Goal: Task Accomplishment & Management: Use online tool/utility

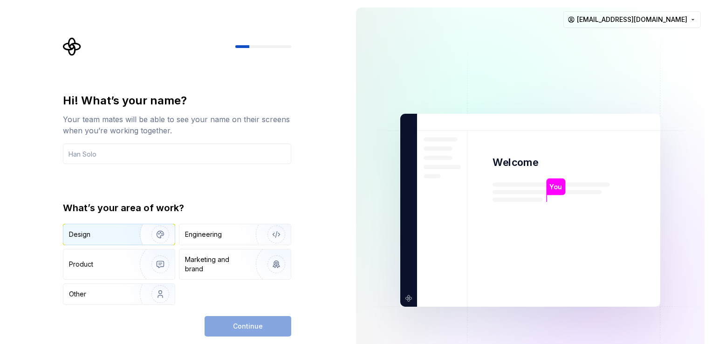
click at [146, 230] on img "button" at bounding box center [154, 234] width 60 height 62
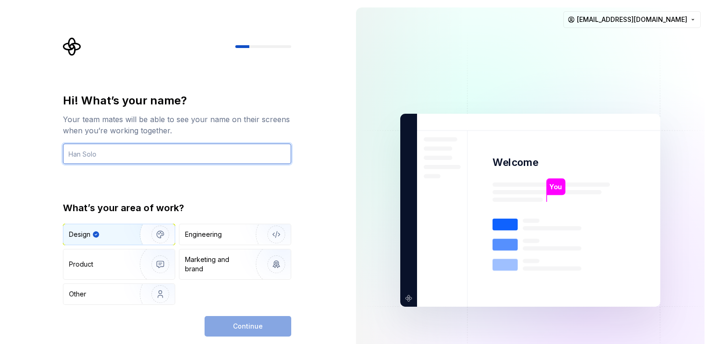
click at [215, 154] on input "text" at bounding box center [177, 154] width 228 height 21
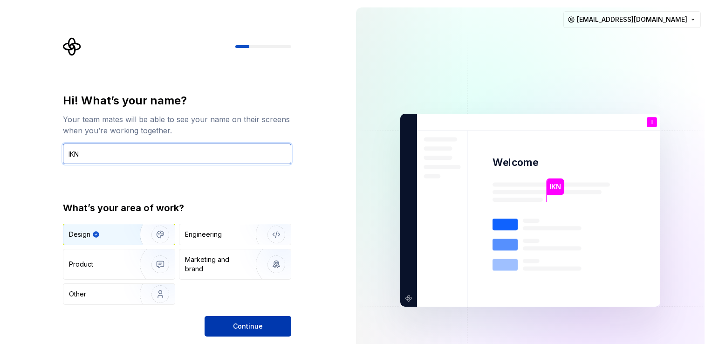
type input "IKN"
click at [268, 317] on button "Continue" at bounding box center [248, 326] width 87 height 21
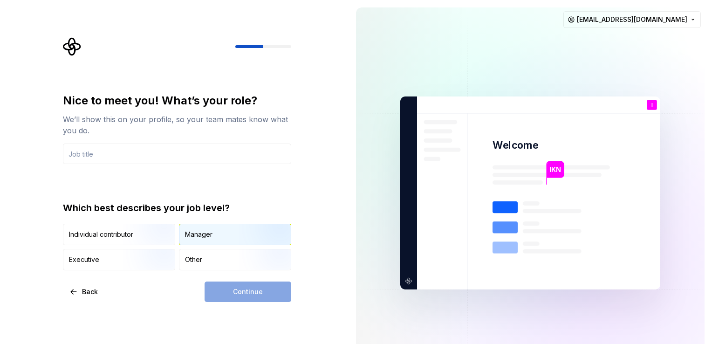
click at [216, 234] on div "Manager" at bounding box center [235, 234] width 111 height 21
click at [246, 291] on div "Continue" at bounding box center [248, 292] width 87 height 21
drag, startPoint x: 175, startPoint y: 140, endPoint x: 164, endPoint y: 164, distance: 26.3
click at [164, 164] on div "Nice to meet you! What’s your role? We’ll show this on your profile, so your te…" at bounding box center [177, 128] width 228 height 71
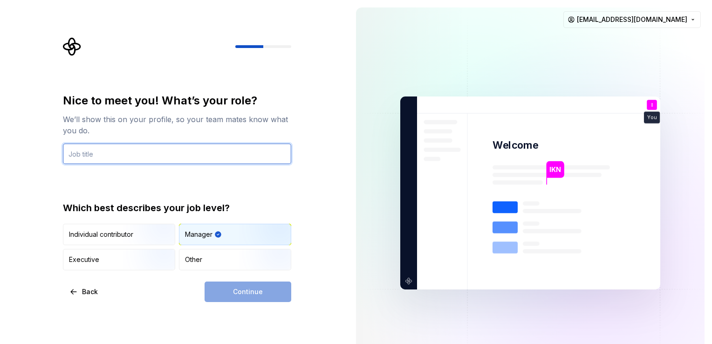
click at [157, 153] on input "text" at bounding box center [177, 154] width 228 height 21
type input "HGJ"
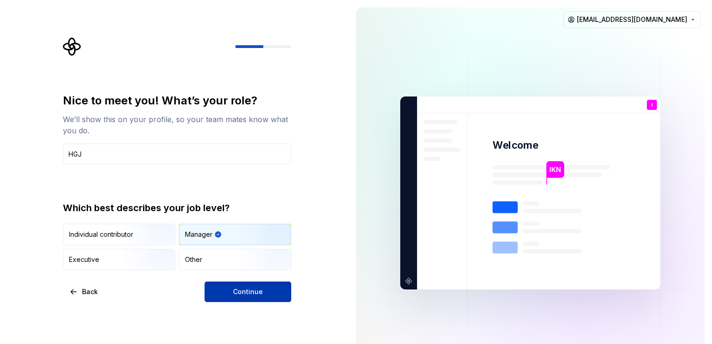
click at [214, 289] on button "Continue" at bounding box center [248, 292] width 87 height 21
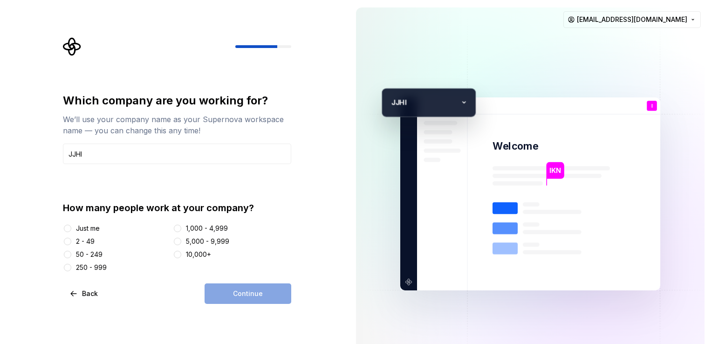
type input "JJHI"
click at [90, 230] on div "Just me" at bounding box center [88, 228] width 24 height 9
click at [71, 230] on button "Just me" at bounding box center [67, 228] width 7 height 7
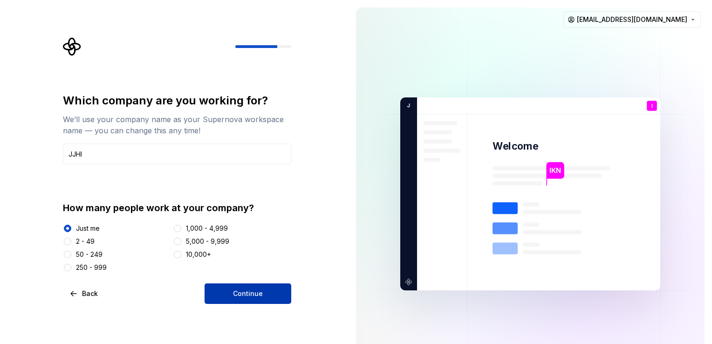
click at [220, 296] on button "Continue" at bounding box center [248, 293] width 87 height 21
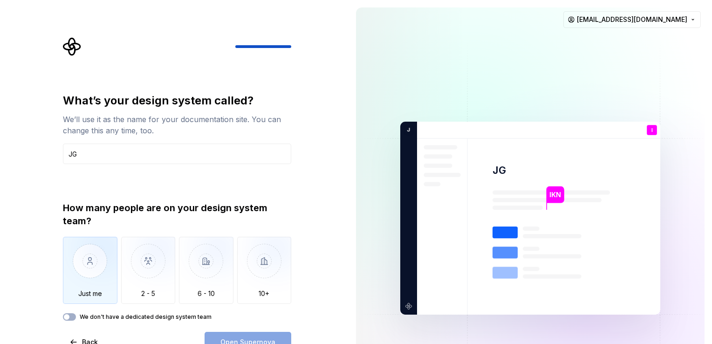
type input "JG"
click at [88, 256] on img "button" at bounding box center [90, 268] width 55 height 62
click at [218, 338] on button "Open Supernova" at bounding box center [248, 342] width 87 height 21
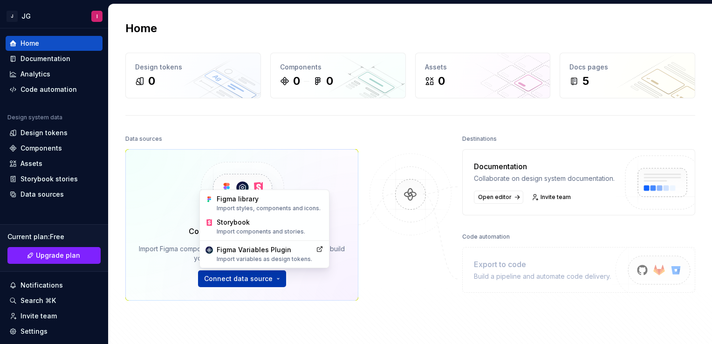
click at [263, 282] on html "J JG I Home Documentation Analytics Code automation Design system data Design t…" at bounding box center [356, 172] width 712 height 344
click at [256, 200] on div "Figma library Import styles, components and icons." at bounding box center [270, 203] width 107 height 18
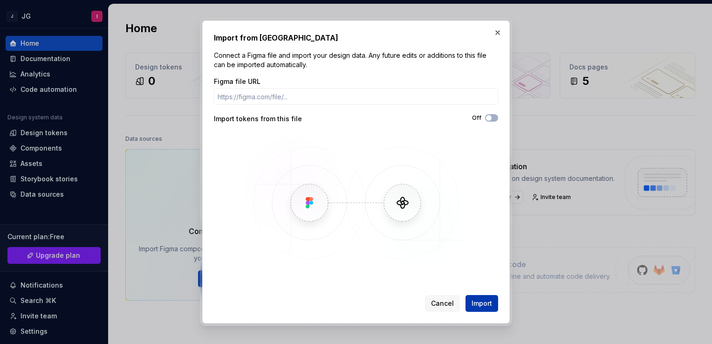
click at [486, 304] on span "Import" at bounding box center [482, 303] width 21 height 9
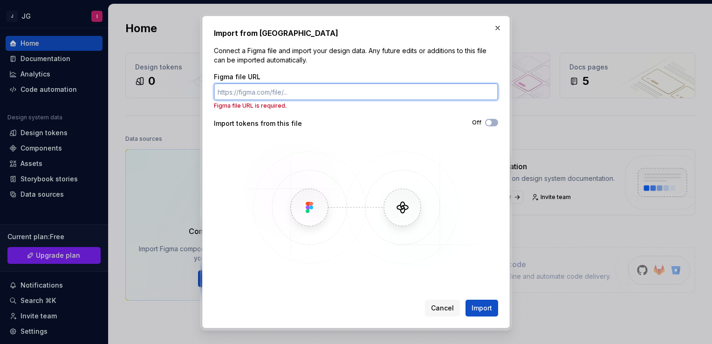
paste input "https://www.figma.com/proto/JCkfbXQoTqpTb1RcYFuntT/Shoppe---eCommerce-Clothing-…"
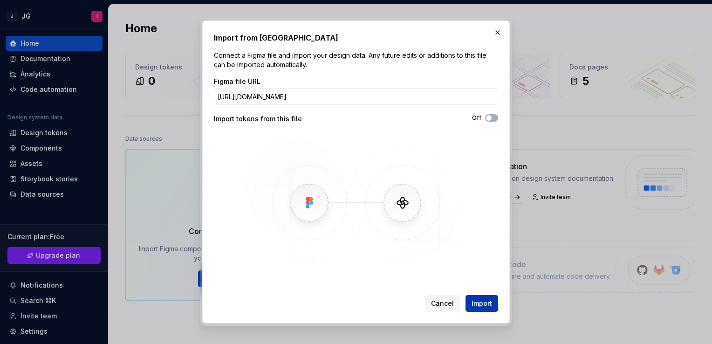
click at [479, 302] on span "Import" at bounding box center [482, 303] width 21 height 9
click at [476, 298] on button "Import" at bounding box center [482, 303] width 33 height 17
click at [496, 120] on button "Off" at bounding box center [491, 117] width 13 height 7
click at [479, 300] on span "Import" at bounding box center [482, 303] width 21 height 9
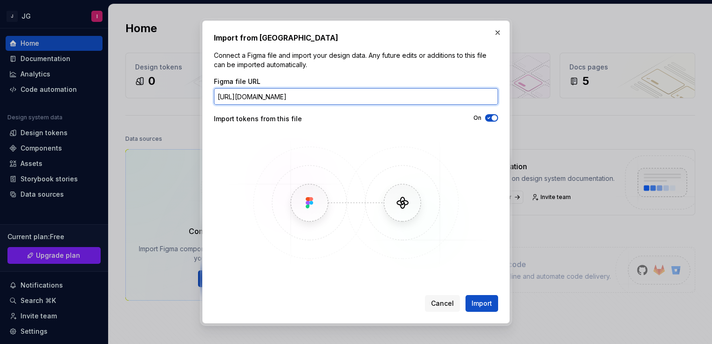
click at [400, 98] on input "https://www.figma.com/proto/JCkfbXQoTqpTb1RcYFuntT/Shoppe---eCommerce-Clothing-…" at bounding box center [356, 96] width 284 height 17
paste input "<iframe style="border: 1px solid rgba(0, 0, 0, 0.1);" width="800" height="450" …"
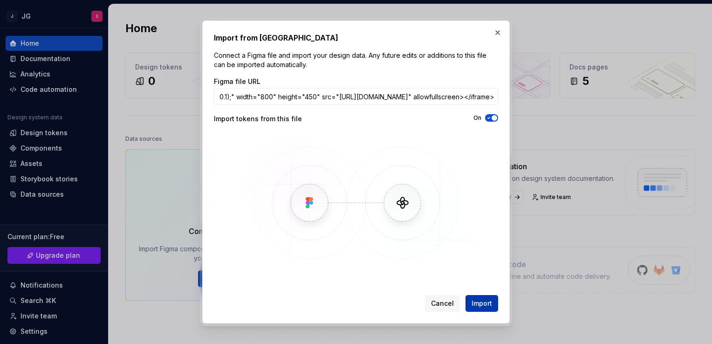
click at [491, 307] on span "Import" at bounding box center [482, 303] width 21 height 9
click at [383, 87] on div "Figma file URL <iframe style="border: 1px solid rgba(0, 0, 0, 0.1);" width="800…" at bounding box center [356, 91] width 284 height 28
click at [380, 92] on input "<iframe style="border: 1px solid rgba(0, 0, 0, 0.1);" width="800" height="450" …" at bounding box center [356, 96] width 284 height 17
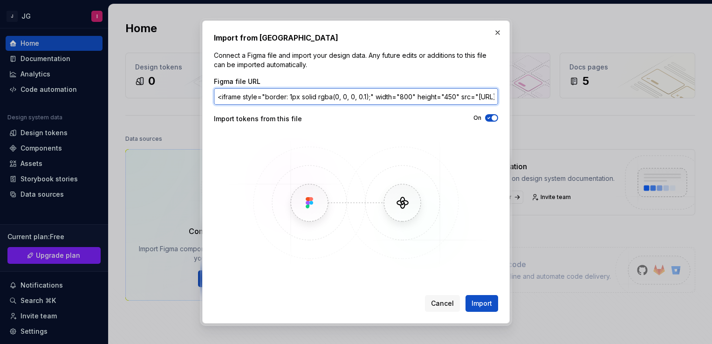
click at [380, 92] on input "<iframe style="border: 1px solid rgba(0, 0, 0, 0.1);" width="800" height="450" …" at bounding box center [356, 96] width 284 height 17
paste input "https://www.figma.com/design/JCkfbXQoTqpTb1RcYFuntT/Shoppe---eCommerce-Clothing…"
type input "https://www.figma.com/design/JCkfbXQoTqpTb1RcYFuntT/Shoppe---eCommerce-Clothing…"
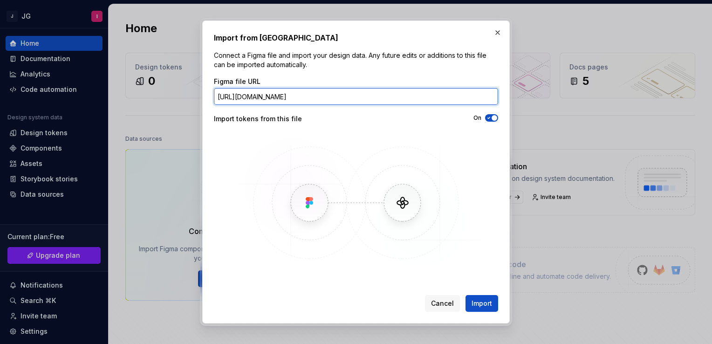
click at [466, 295] on button "Import" at bounding box center [482, 303] width 33 height 17
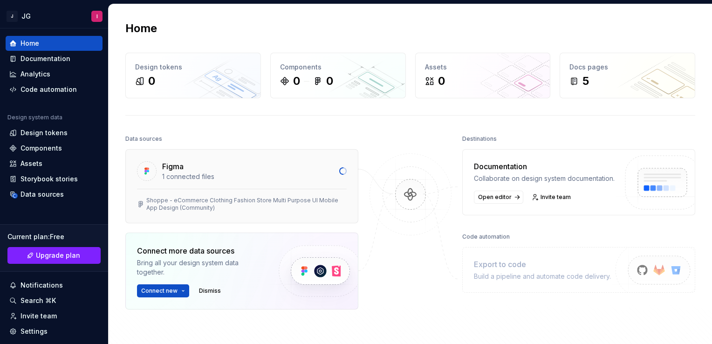
click at [274, 167] on div "Figma" at bounding box center [248, 166] width 172 height 11
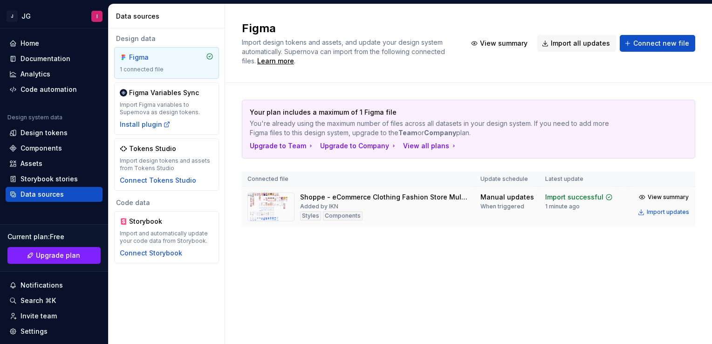
click at [278, 205] on img at bounding box center [271, 207] width 47 height 29
click at [647, 210] on div "Import updates" at bounding box center [668, 211] width 42 height 7
click at [35, 42] on div "Home" at bounding box center [30, 43] width 19 height 9
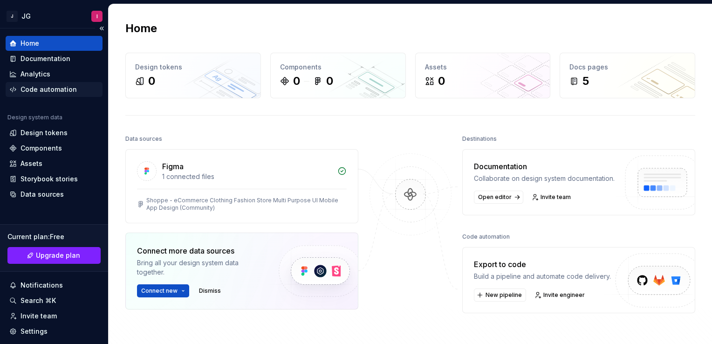
click at [72, 82] on div "Code automation" at bounding box center [54, 89] width 97 height 15
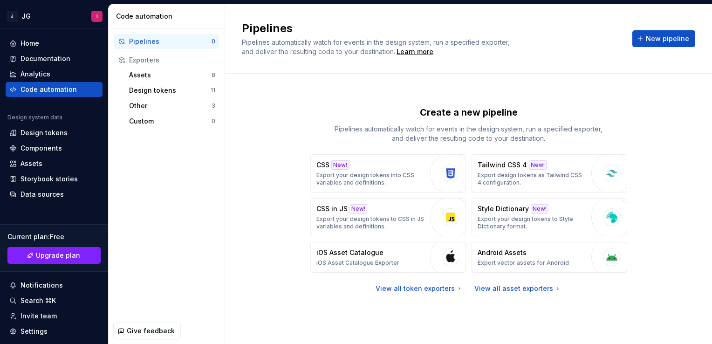
click at [175, 66] on div "Exporters" at bounding box center [166, 60] width 105 height 15
click at [171, 73] on div "Assets" at bounding box center [170, 74] width 83 height 9
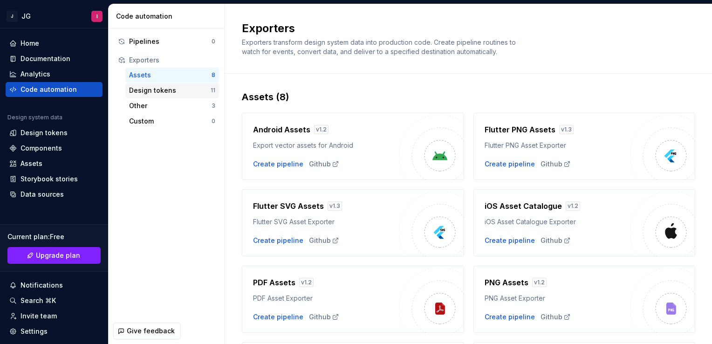
click at [175, 84] on div "Design tokens 11" at bounding box center [172, 90] width 94 height 15
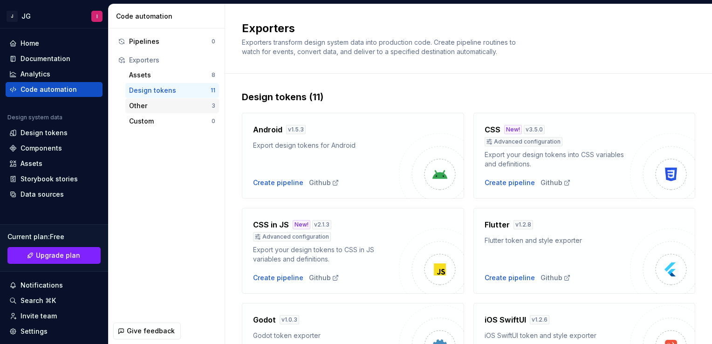
click at [175, 112] on div "Other 3" at bounding box center [172, 105] width 94 height 15
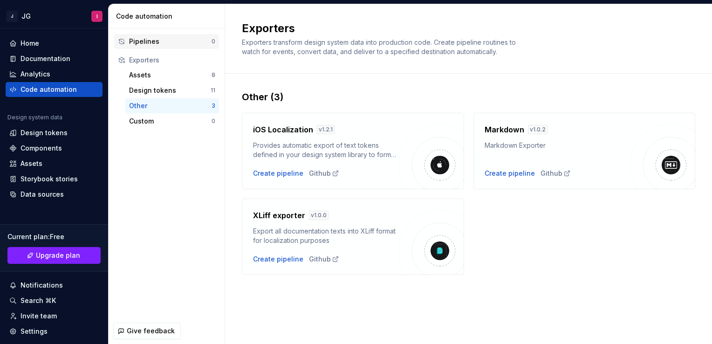
click at [166, 45] on div "Pipelines" at bounding box center [170, 41] width 83 height 9
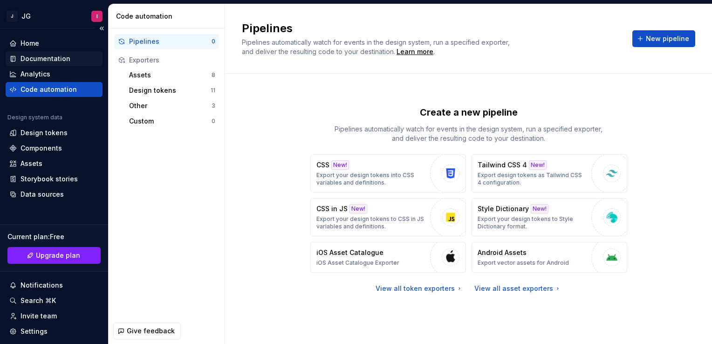
click at [62, 56] on div "Documentation" at bounding box center [46, 58] width 50 height 9
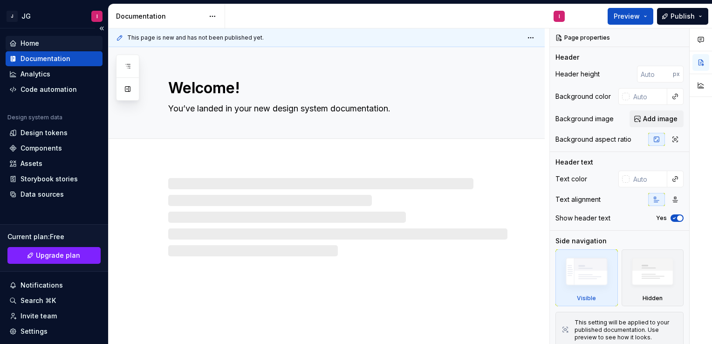
click at [60, 45] on div "Home" at bounding box center [54, 43] width 90 height 9
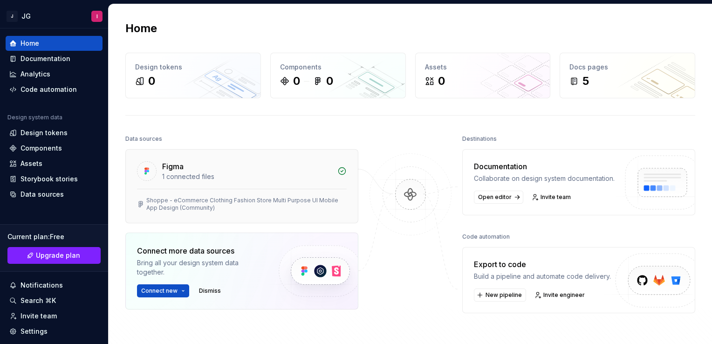
scroll to position [11, 0]
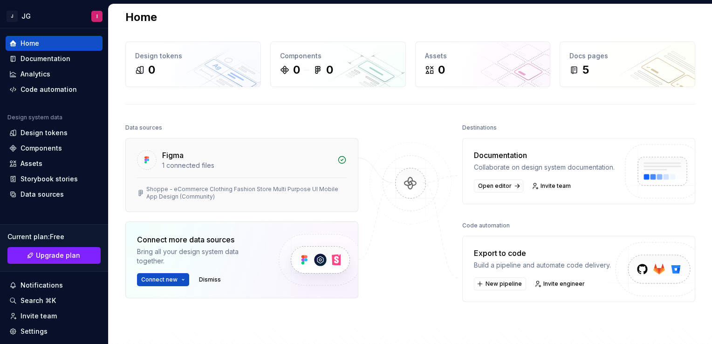
click at [305, 167] on div "1 connected files" at bounding box center [247, 165] width 170 height 9
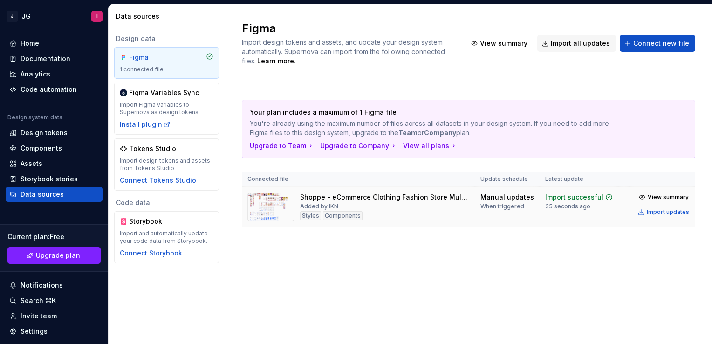
scroll to position [0, 12]
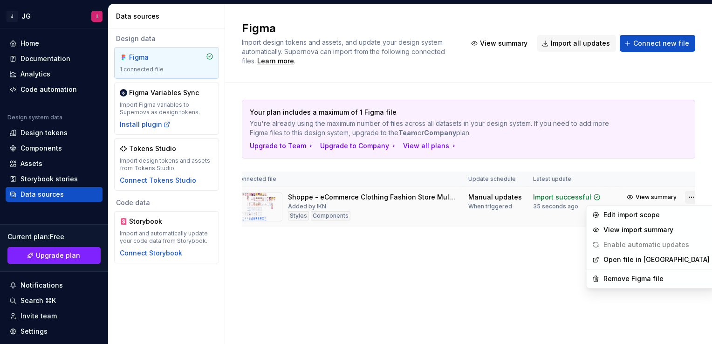
click at [681, 197] on html "J JG I Home Documentation Analytics Code automation Design system data Design t…" at bounding box center [356, 172] width 712 height 344
click at [157, 123] on html "J JG I Home Documentation Analytics Code automation Design system data Design t…" at bounding box center [356, 172] width 712 height 344
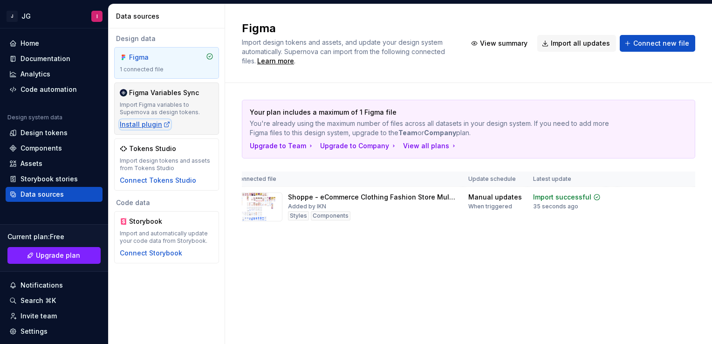
click at [155, 121] on div "Install plugin" at bounding box center [145, 124] width 51 height 9
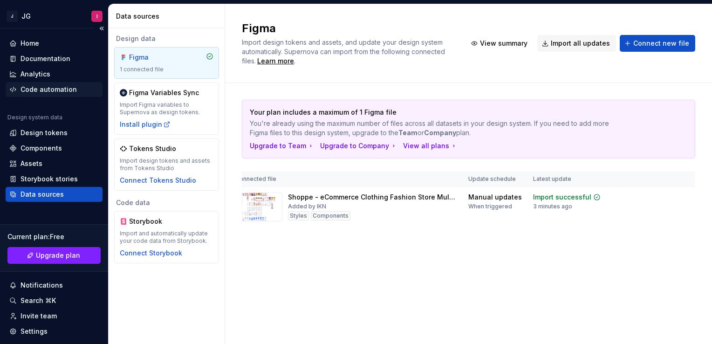
click at [49, 85] on div "Code automation" at bounding box center [49, 89] width 56 height 9
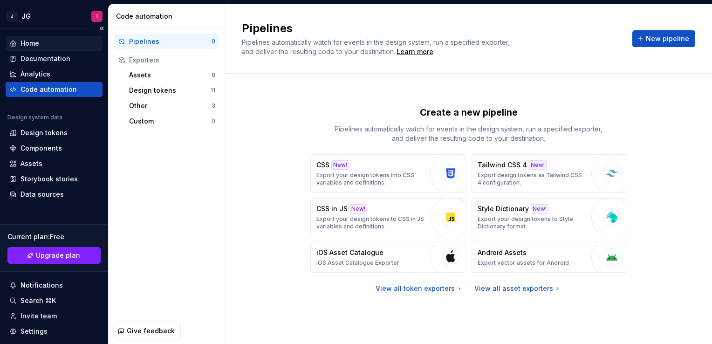
click at [65, 48] on div "Home" at bounding box center [54, 43] width 90 height 9
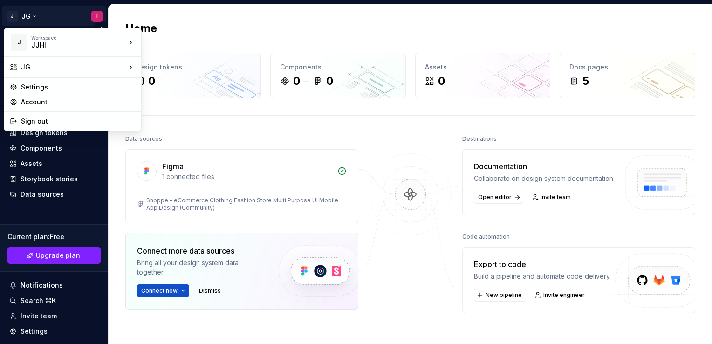
click at [85, 21] on html "J JG I Home Documentation Analytics Code automation Design system data Design t…" at bounding box center [356, 172] width 712 height 344
click at [67, 14] on html "J JG I Home Documentation Analytics Code automation Design system data Design t…" at bounding box center [356, 172] width 712 height 344
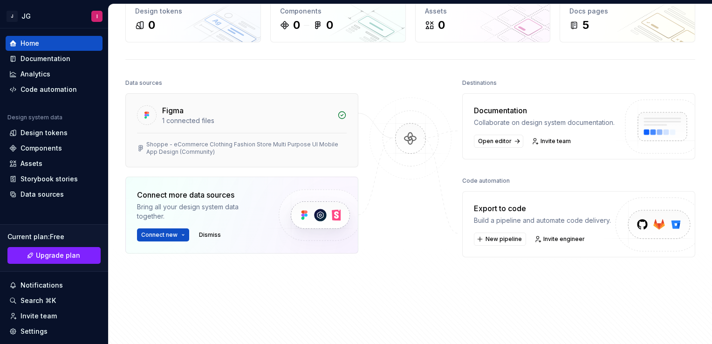
scroll to position [56, 0]
click at [532, 225] on div "Build a pipeline and automate code delivery." at bounding box center [542, 220] width 137 height 9
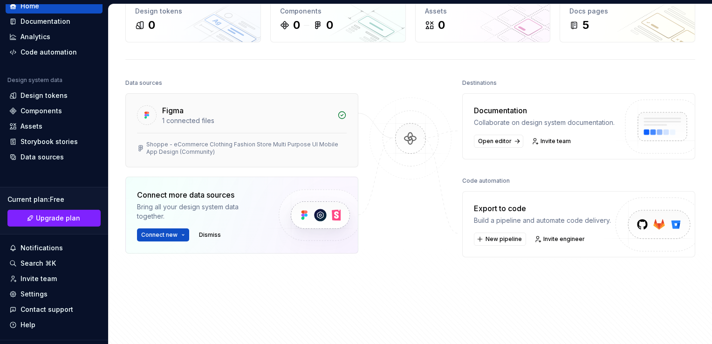
scroll to position [37, 0]
drag, startPoint x: 344, startPoint y: 111, endPoint x: 45, endPoint y: 158, distance: 302.4
click at [45, 158] on div "Data sources" at bounding box center [42, 156] width 43 height 9
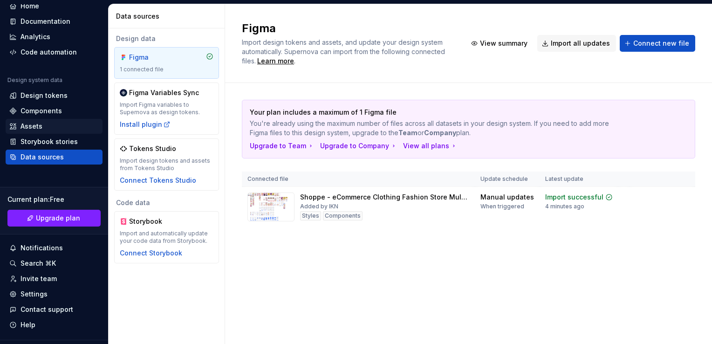
click at [50, 121] on div "Assets" at bounding box center [54, 126] width 97 height 15
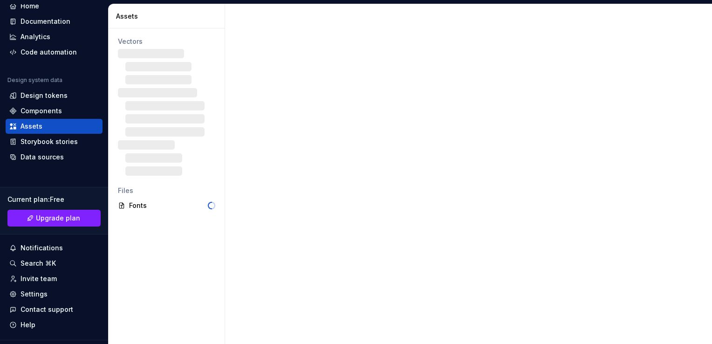
click at [50, 121] on div "Assets" at bounding box center [54, 126] width 97 height 15
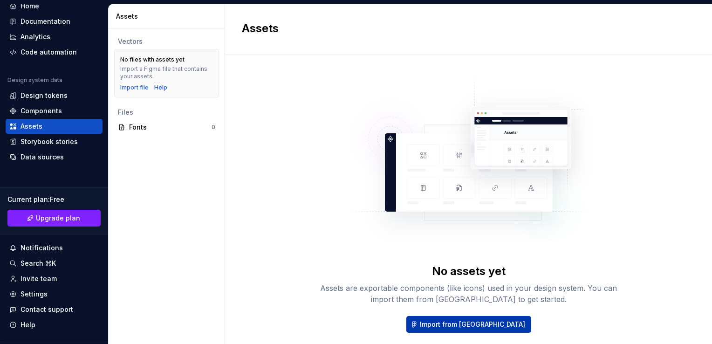
click at [457, 325] on span "Import from Figma" at bounding box center [472, 324] width 105 height 9
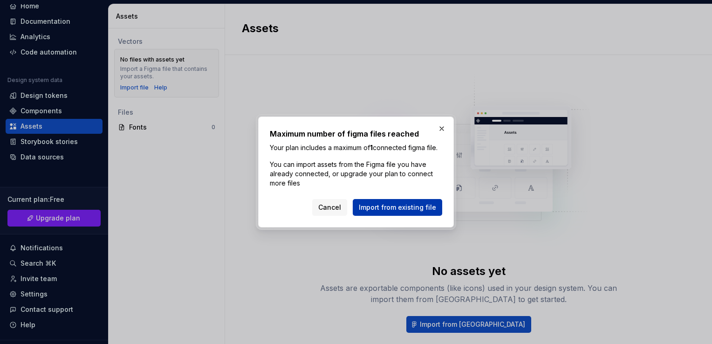
click at [404, 212] on span "Import from existing file" at bounding box center [397, 207] width 77 height 9
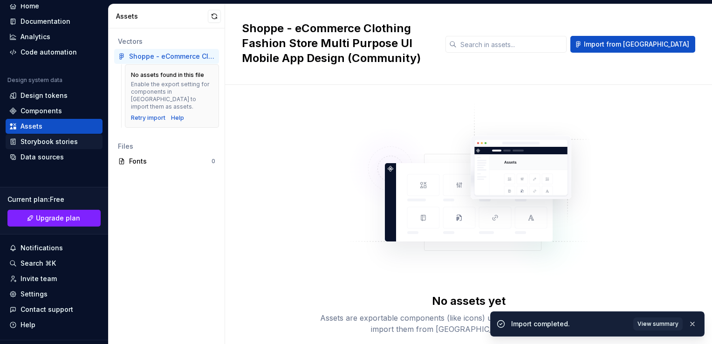
click at [79, 138] on div "Storybook stories" at bounding box center [54, 141] width 90 height 9
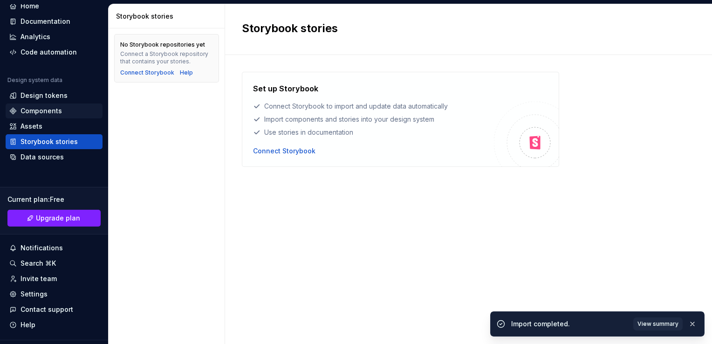
click at [73, 118] on div "Components" at bounding box center [54, 111] width 97 height 15
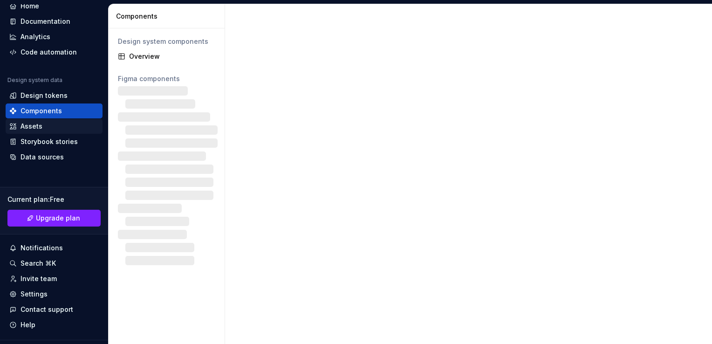
click at [66, 125] on div "Assets" at bounding box center [54, 126] width 90 height 9
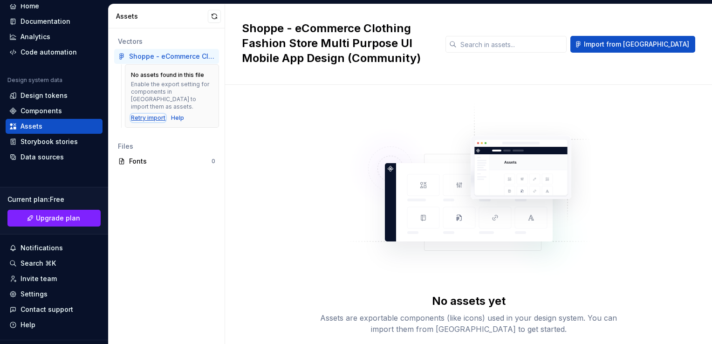
click at [156, 114] on div "Retry import" at bounding box center [148, 117] width 35 height 7
click at [80, 95] on div "Design tokens" at bounding box center [54, 95] width 90 height 9
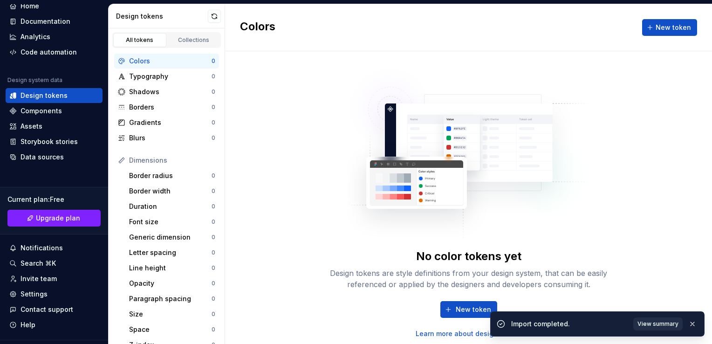
click at [657, 324] on span "View summary" at bounding box center [658, 323] width 41 height 7
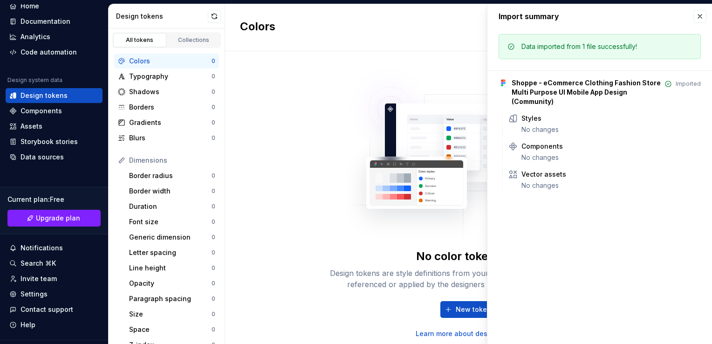
click at [322, 68] on div "No color tokens yet Design tokens are style definitions from your design system…" at bounding box center [469, 198] width 298 height 282
click at [42, 126] on div "Assets" at bounding box center [54, 126] width 90 height 9
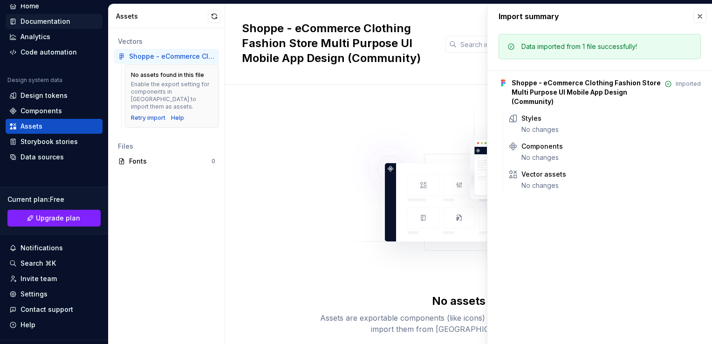
click at [50, 26] on div "Documentation" at bounding box center [54, 21] width 97 height 15
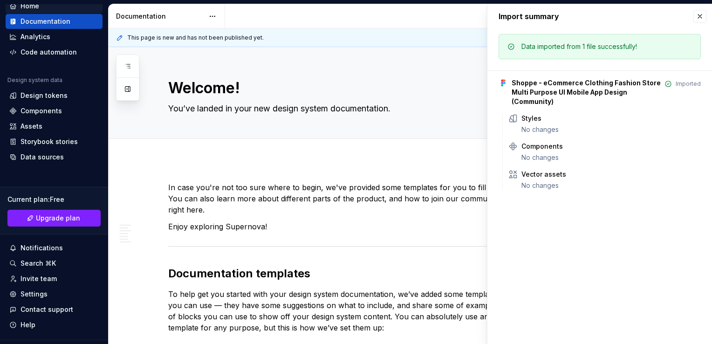
type textarea "*"
click at [50, 9] on div "Home" at bounding box center [54, 5] width 90 height 9
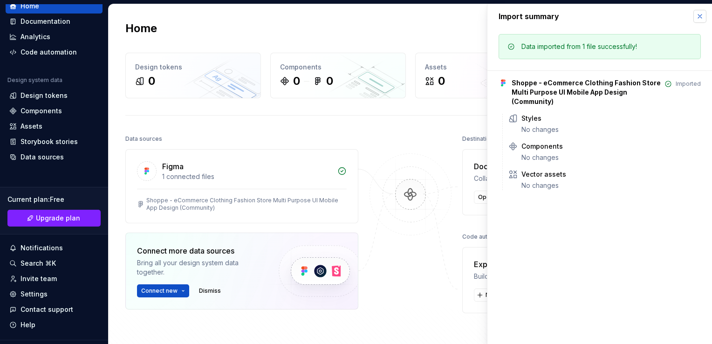
click at [701, 20] on button "button" at bounding box center [700, 16] width 13 height 13
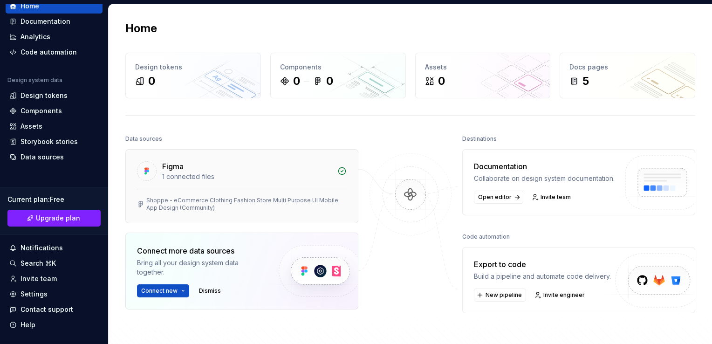
click at [334, 178] on div "Figma 1 connected files" at bounding box center [242, 169] width 232 height 39
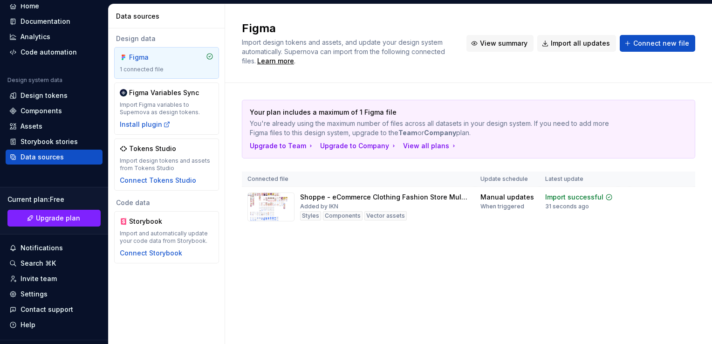
click at [518, 44] on span "View summary" at bounding box center [504, 43] width 48 height 9
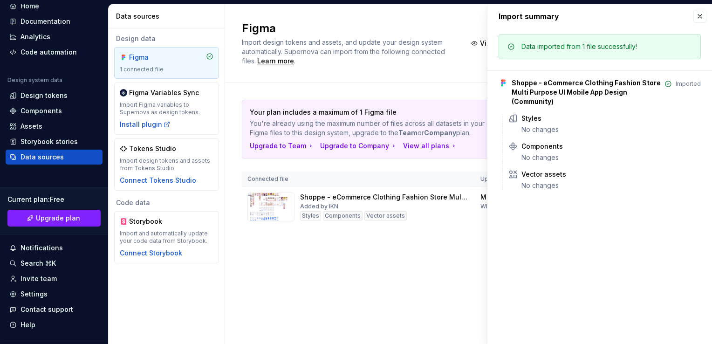
click at [311, 288] on div "Figma Import design tokens and assets, and update your design system automatica…" at bounding box center [468, 174] width 487 height 340
click at [300, 213] on div "Styles" at bounding box center [310, 215] width 21 height 9
click at [700, 15] on button "button" at bounding box center [700, 16] width 13 height 13
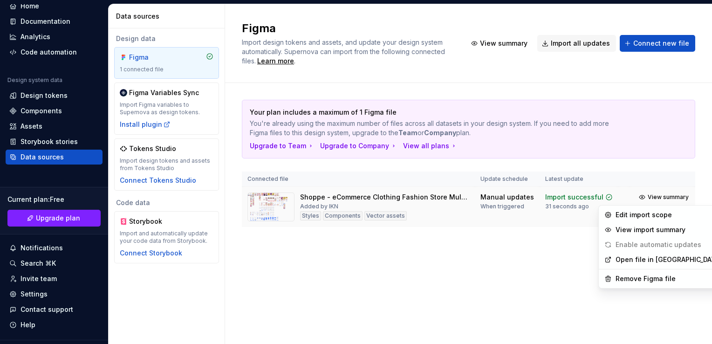
click at [692, 197] on html "J JG I Home Documentation Analytics Code automation Design system data Design t…" at bounding box center [356, 172] width 712 height 344
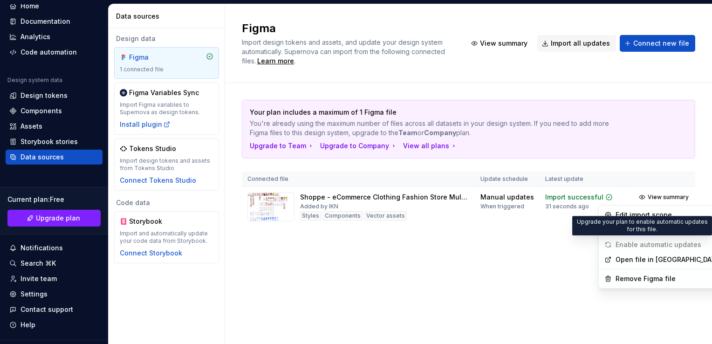
click at [645, 248] on span "Enable automatic updates" at bounding box center [653, 244] width 104 height 15
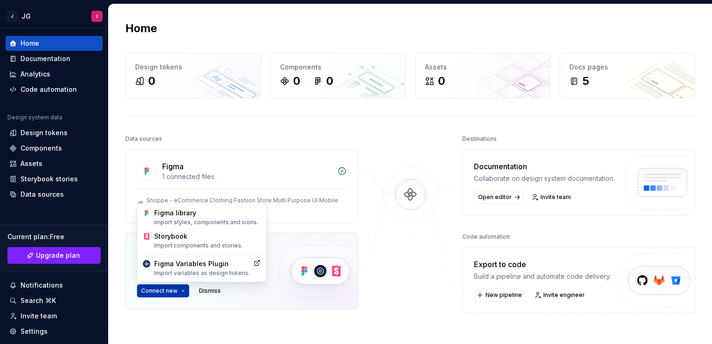
click at [178, 296] on html "J JG I Home Documentation Analytics Code automation Design system data Design t…" at bounding box center [356, 172] width 712 height 344
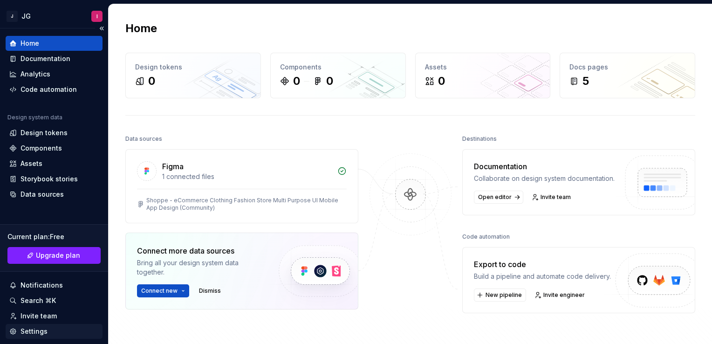
click at [30, 331] on html "J JG I Home Documentation Analytics Code automation Design system data Design t…" at bounding box center [356, 172] width 712 height 344
click at [33, 330] on div "Settings" at bounding box center [34, 331] width 27 height 9
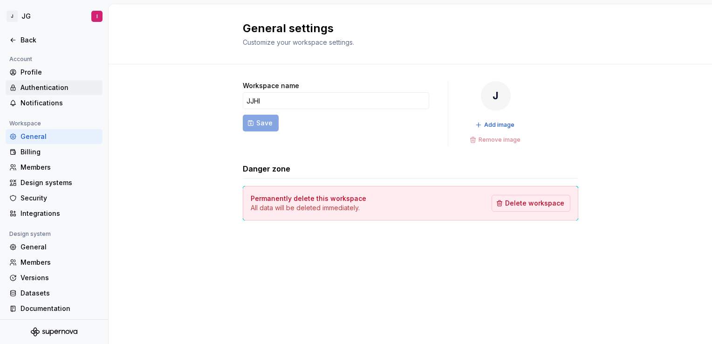
click at [67, 89] on div "Authentication" at bounding box center [60, 87] width 78 height 9
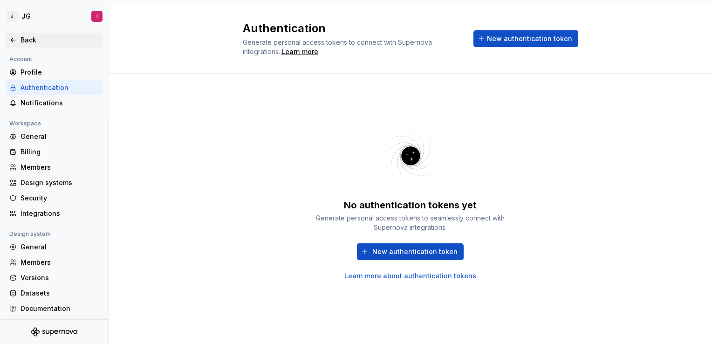
click at [13, 41] on icon at bounding box center [12, 39] width 7 height 7
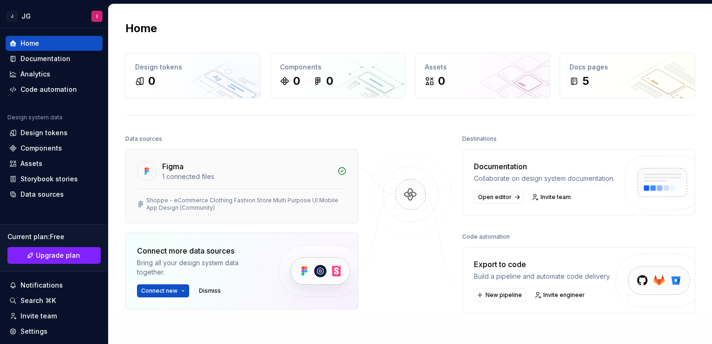
click at [246, 173] on div "1 connected files" at bounding box center [247, 176] width 170 height 9
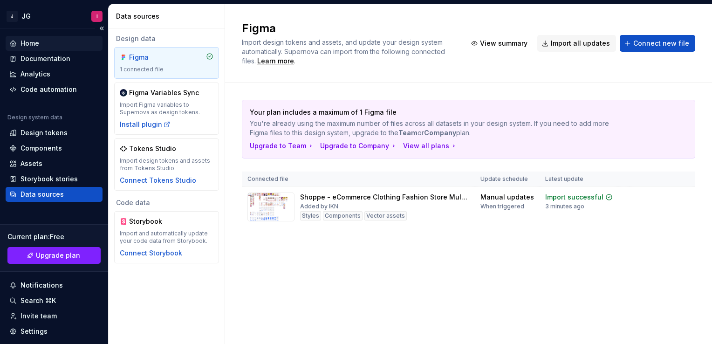
click at [38, 42] on div "Home" at bounding box center [30, 43] width 19 height 9
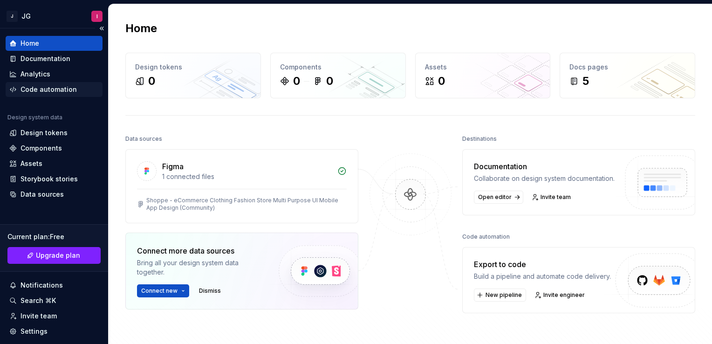
click at [45, 92] on div "Code automation" at bounding box center [49, 89] width 56 height 9
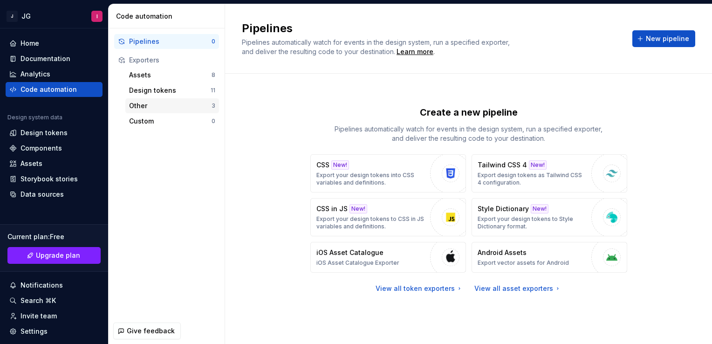
click at [160, 112] on div "Other 3" at bounding box center [172, 105] width 94 height 15
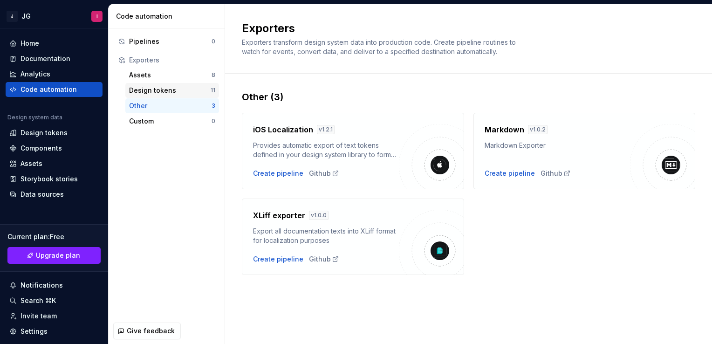
click at [167, 92] on div "Design tokens" at bounding box center [170, 90] width 82 height 9
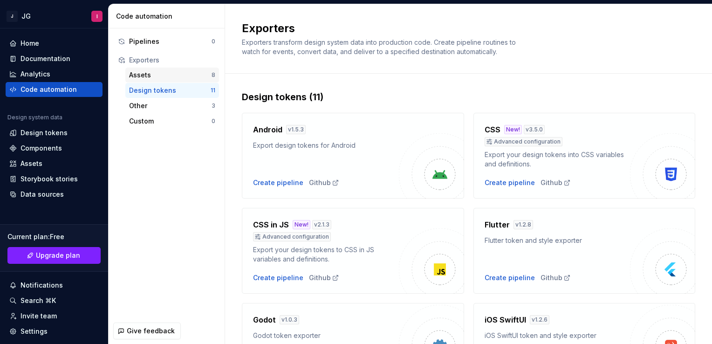
click at [177, 72] on div "Assets" at bounding box center [170, 74] width 83 height 9
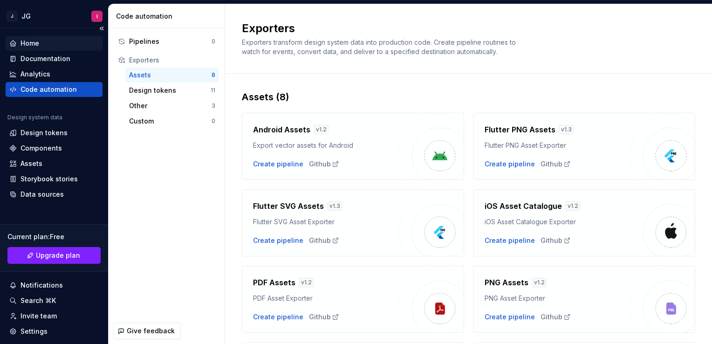
click at [56, 41] on div "Home" at bounding box center [54, 43] width 90 height 9
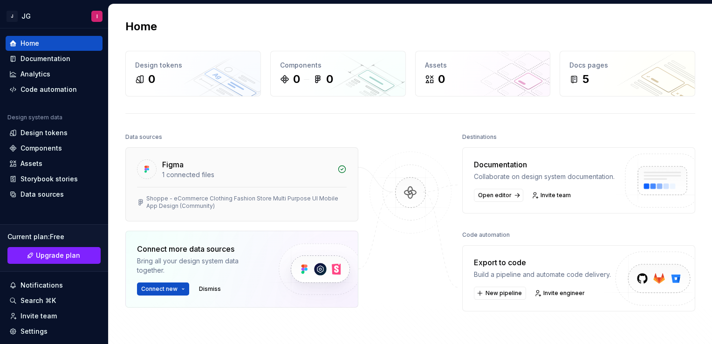
scroll to position [2, 0]
click at [54, 190] on div "Data sources" at bounding box center [42, 194] width 43 height 9
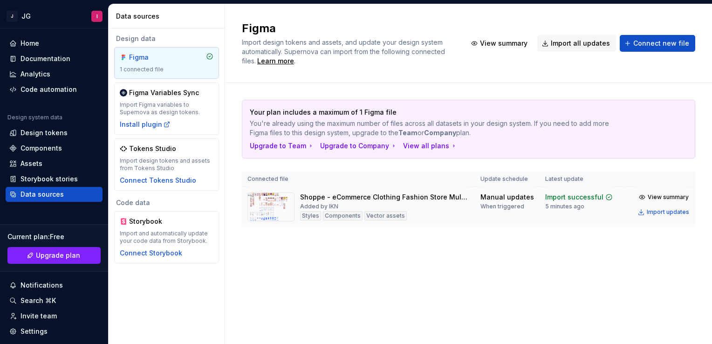
click at [292, 206] on img at bounding box center [271, 207] width 47 height 29
click at [269, 206] on img at bounding box center [271, 207] width 47 height 29
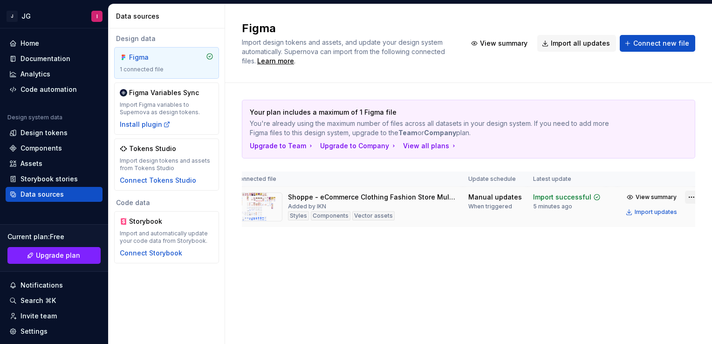
click at [684, 197] on html "J JG I Home Documentation Analytics Code automation Design system data Design t…" at bounding box center [356, 172] width 712 height 344
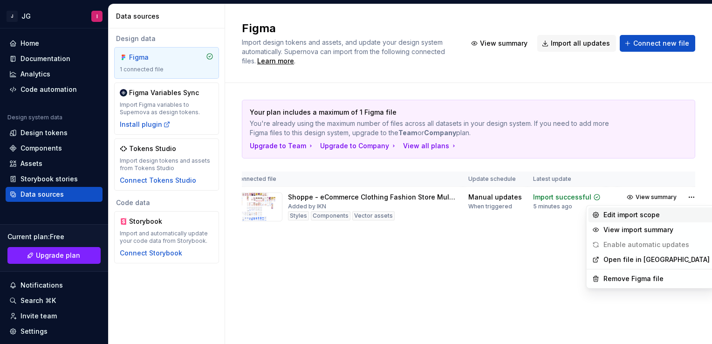
click at [666, 211] on div "Edit import scope" at bounding box center [657, 214] width 106 height 9
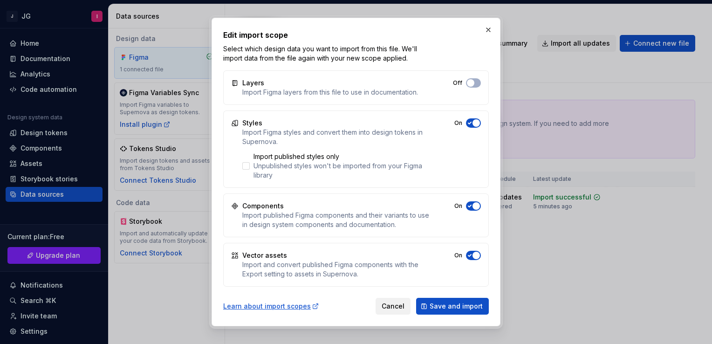
click at [387, 307] on span "Cancel" at bounding box center [393, 306] width 23 height 9
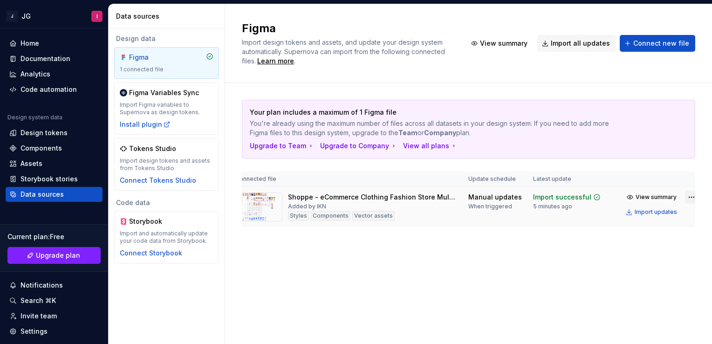
click at [684, 200] on html "J JG I Home Documentation Analytics Code automation Design system data Design t…" at bounding box center [356, 172] width 712 height 344
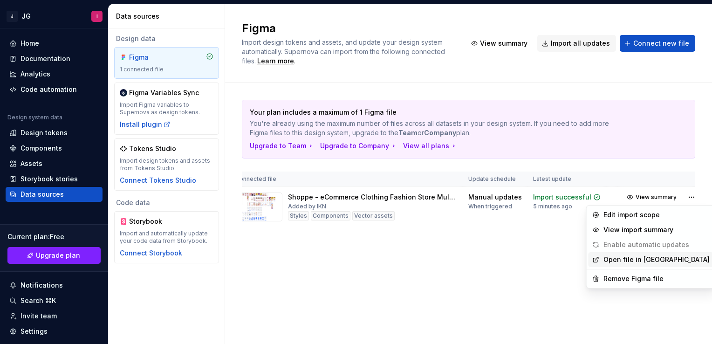
click at [653, 262] on link "Open file in [GEOGRAPHIC_DATA]" at bounding box center [657, 259] width 106 height 9
click at [683, 201] on html "J JG I Home Documentation Analytics Code automation Design system data Design t…" at bounding box center [356, 172] width 712 height 344
click at [658, 226] on div "View import summary" at bounding box center [657, 229] width 106 height 9
